Goal: Navigation & Orientation: Find specific page/section

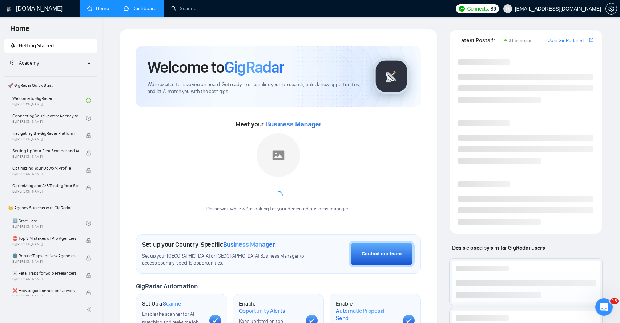
click at [146, 10] on link "Dashboard" at bounding box center [140, 8] width 33 height 6
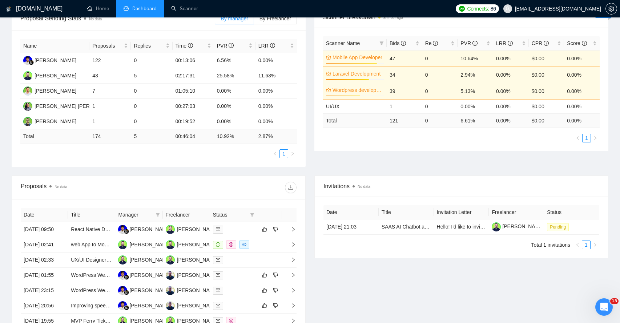
scroll to position [122, 0]
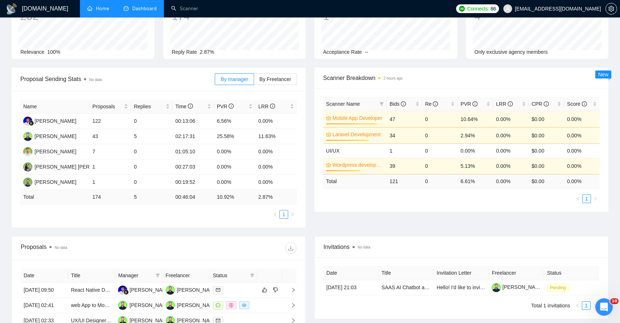
click at [108, 12] on link "Home" at bounding box center [98, 8] width 22 height 6
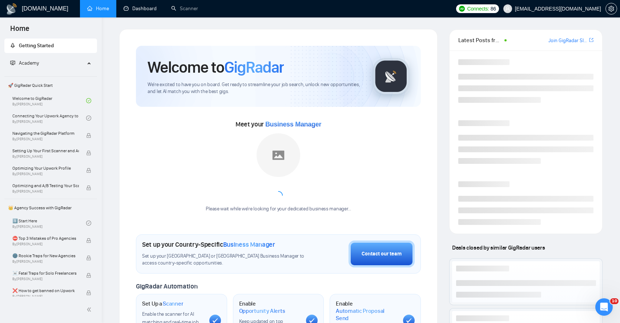
click at [139, 11] on link "Dashboard" at bounding box center [140, 8] width 33 height 6
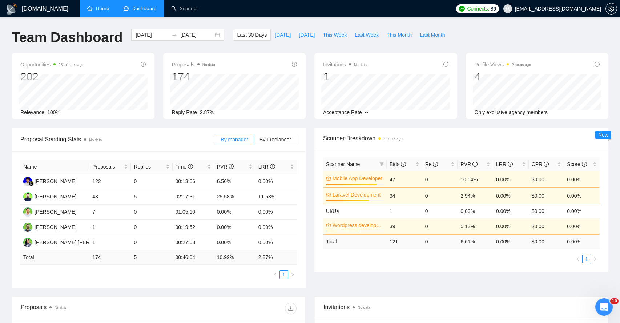
click at [109, 12] on link "Home" at bounding box center [98, 8] width 22 height 6
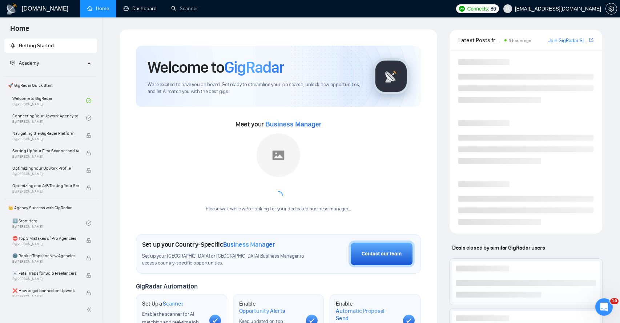
click at [141, 10] on link "Dashboard" at bounding box center [140, 8] width 33 height 6
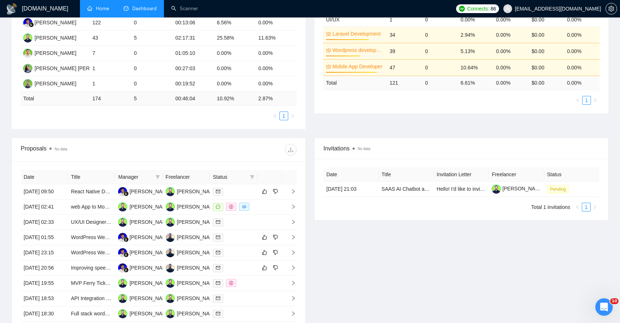
scroll to position [162, 0]
